Goal: Find specific page/section

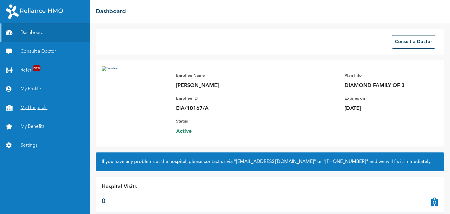
click at [43, 106] on link "My Hospitals" at bounding box center [45, 107] width 90 height 19
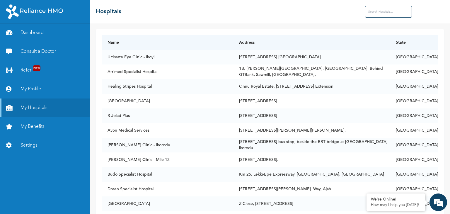
click at [382, 12] on input "text" at bounding box center [388, 12] width 47 height 12
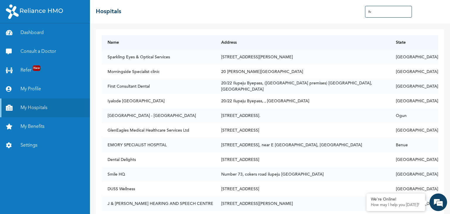
click at [382, 12] on input "ilu" at bounding box center [388, 12] width 47 height 12
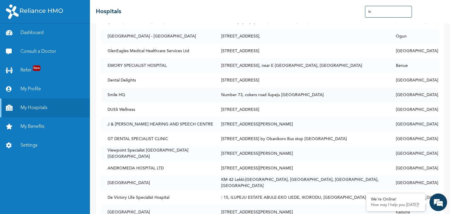
scroll to position [83, 0]
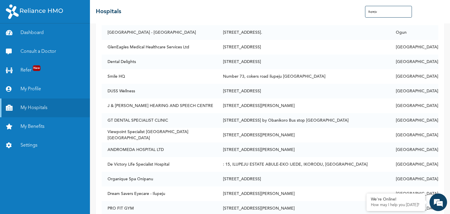
type input "ilupeju"
drag, startPoint x: 329, startPoint y: 171, endPoint x: 302, endPoint y: 89, distance: 86.3
click at [302, 89] on tbody "Sparkling Eyes & Optical Services [STREET_ADDRESS][PERSON_NAME] Morningside Spe…" at bounding box center [270, 106] width 337 height 278
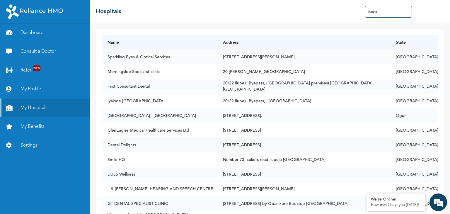
click at [194, 145] on td "Dental Delights" at bounding box center [159, 145] width 115 height 15
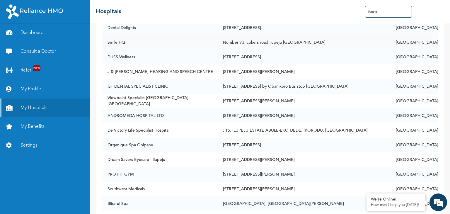
scroll to position [130, 0]
